Goal: Information Seeking & Learning: Learn about a topic

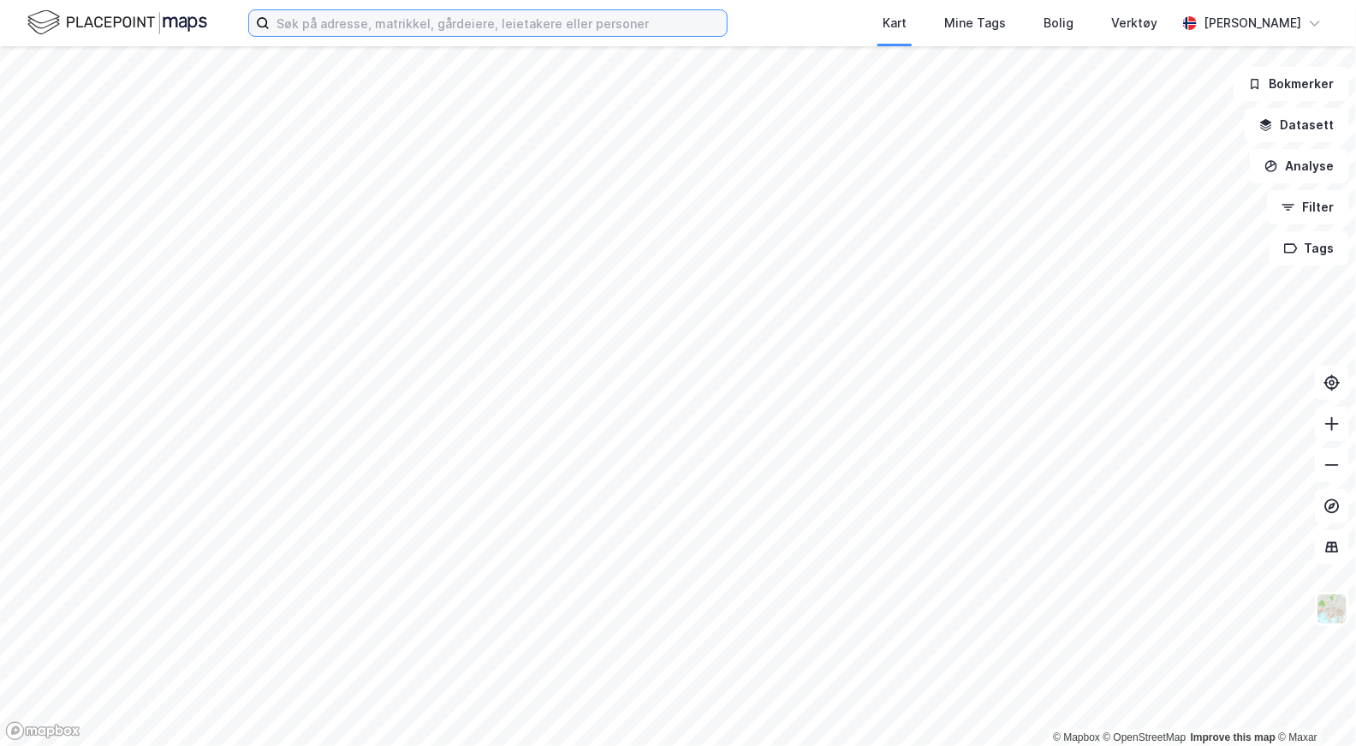
click at [417, 17] on input at bounding box center [498, 23] width 457 height 26
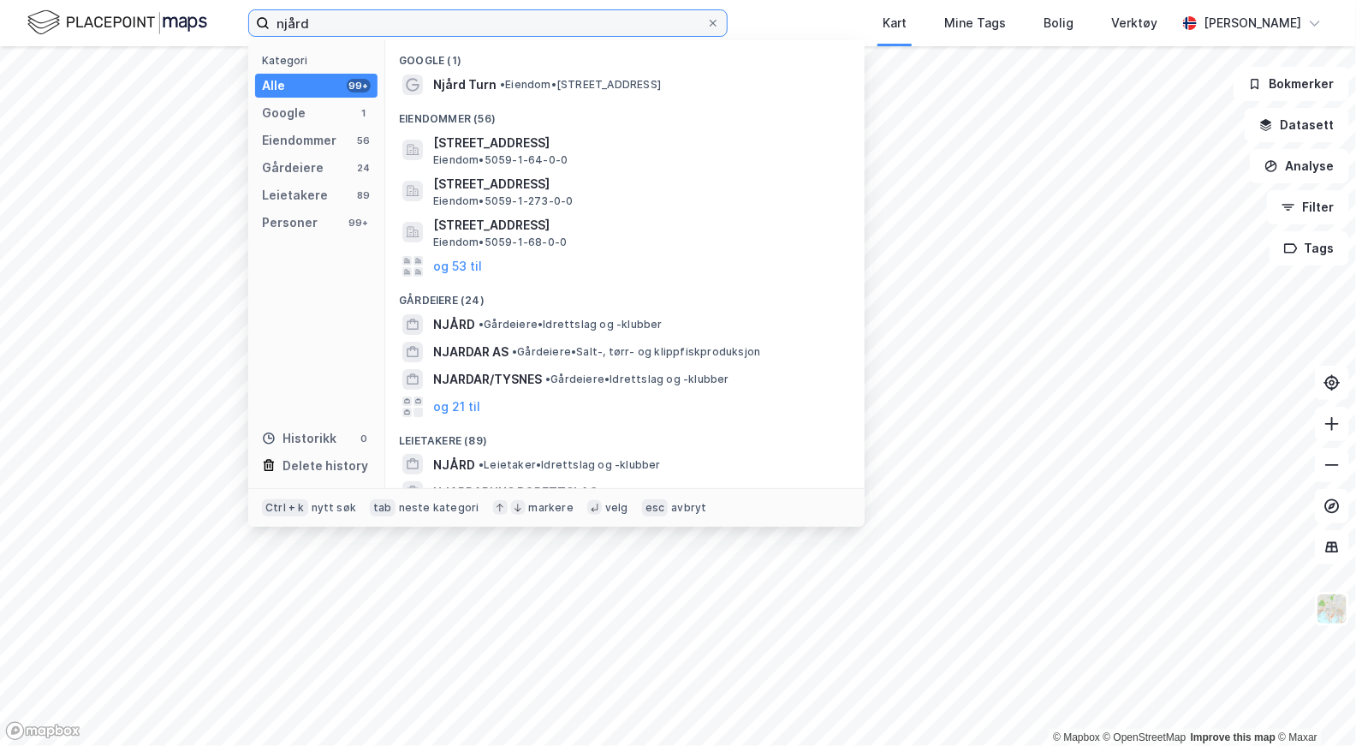
type input "njård"
click at [506, 325] on span "• Gårdeiere • Idrettslag og -klubber" at bounding box center [571, 325] width 184 height 14
